Goal: Task Accomplishment & Management: Manage account settings

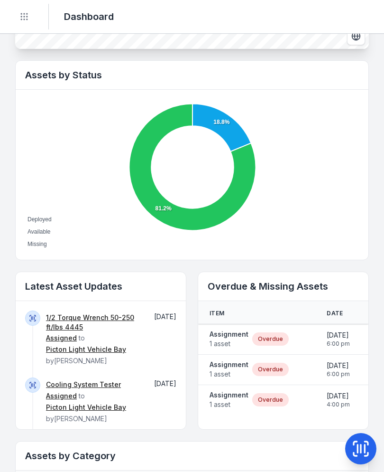
scroll to position [300, 0]
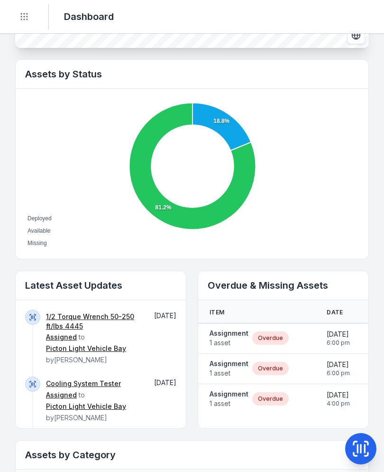
click at [233, 330] on strong "Assignment" at bounding box center [229, 332] width 39 height 9
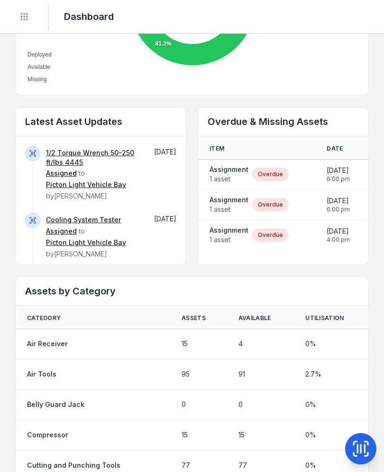
scroll to position [465, 0]
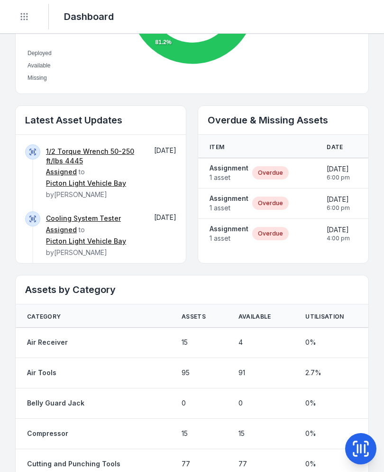
click at [228, 178] on span "1 asset" at bounding box center [229, 177] width 39 height 9
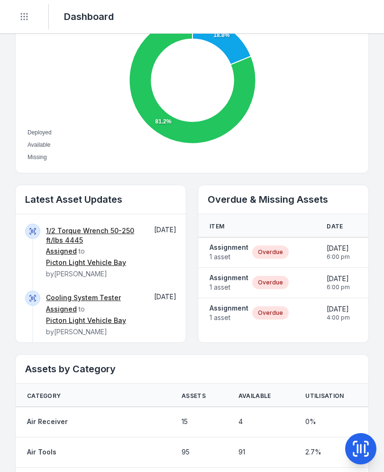
scroll to position [387, 0]
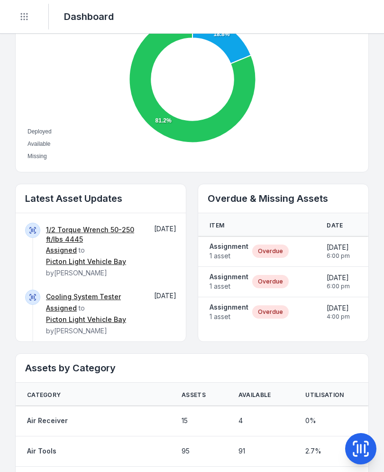
click at [229, 248] on strong "Assignment" at bounding box center [229, 246] width 39 height 9
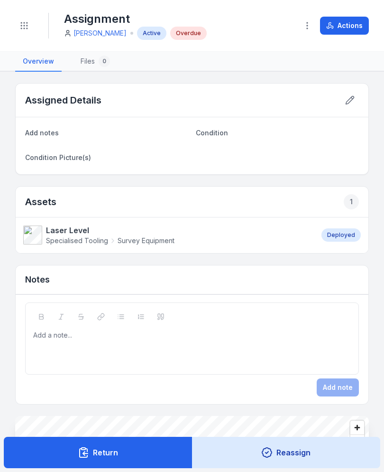
click at [352, 99] on icon at bounding box center [349, 99] width 9 height 9
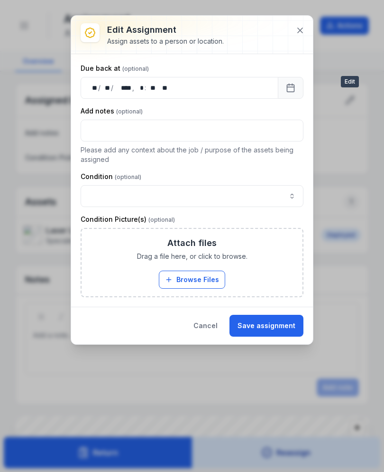
click at [269, 327] on button "Save assignment" at bounding box center [267, 326] width 74 height 22
